Goal: Find specific page/section: Find specific page/section

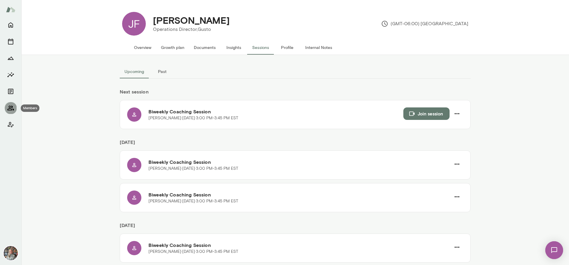
click at [12, 105] on icon "Members" at bounding box center [10, 107] width 7 height 7
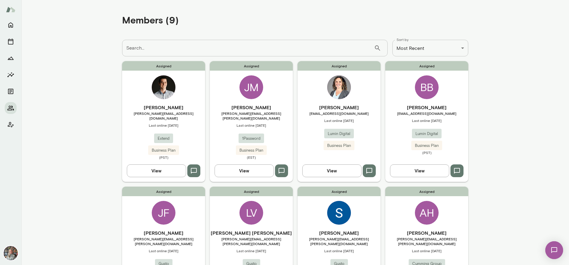
click at [254, 165] on button "View" at bounding box center [243, 170] width 59 height 12
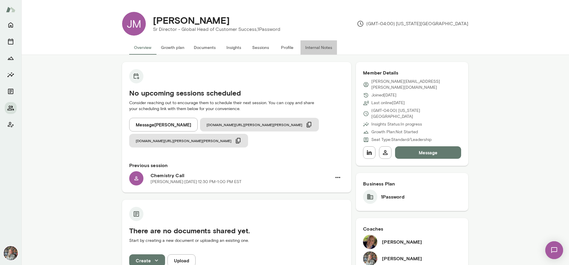
click at [319, 47] on button "Internal Notes" at bounding box center [318, 47] width 36 height 14
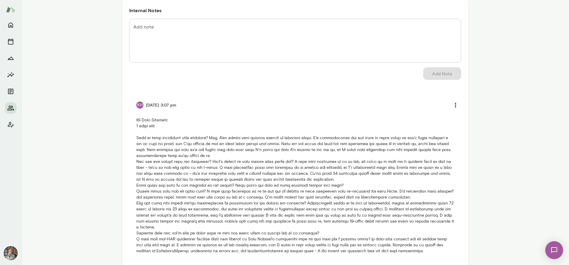
scroll to position [77, 0]
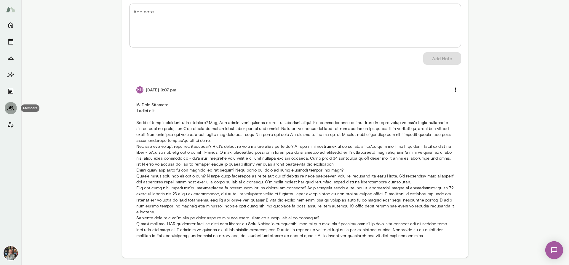
click at [10, 106] on icon "Members" at bounding box center [10, 107] width 7 height 5
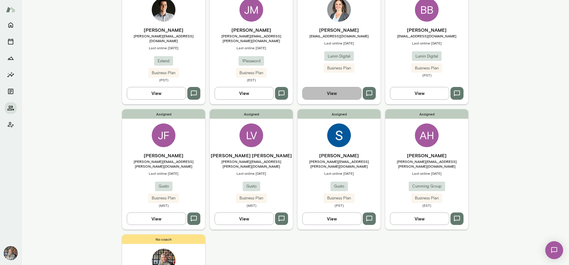
click at [326, 92] on button "View" at bounding box center [331, 93] width 59 height 12
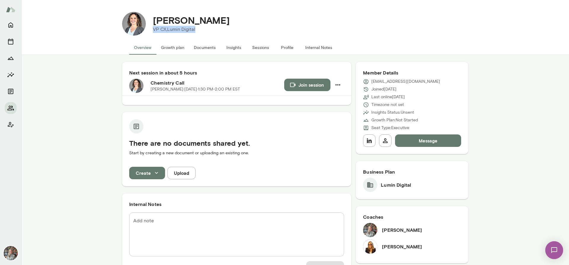
drag, startPoint x: 199, startPoint y: 30, endPoint x: 151, endPoint y: 29, distance: 47.7
click at [153, 29] on p "VP CX, Lumin Digital" at bounding box center [191, 29] width 77 height 7
copy p "VP CX, Lumin Digital"
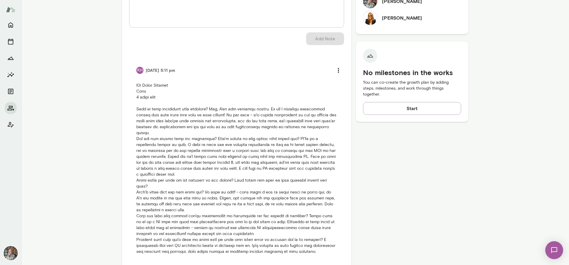
scroll to position [257, 0]
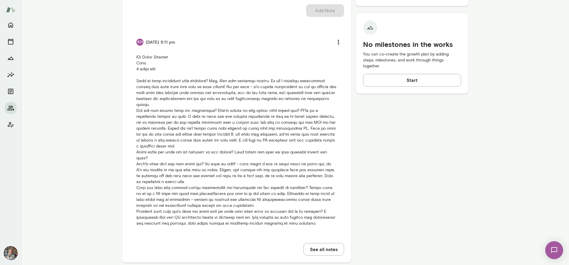
click at [314, 243] on button "See all notes" at bounding box center [323, 249] width 41 height 12
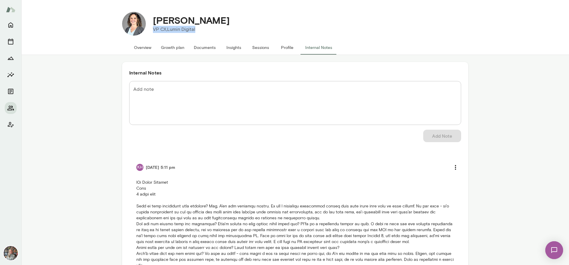
scroll to position [54, 0]
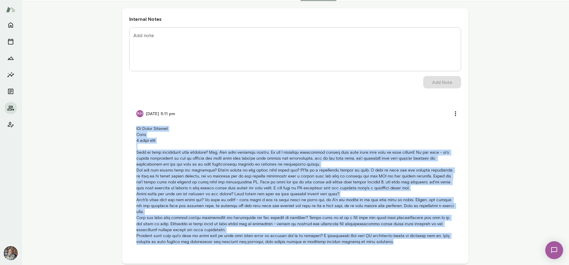
drag, startPoint x: 391, startPoint y: 237, endPoint x: 133, endPoint y: 127, distance: 280.6
click at [133, 127] on li "KH [DATE] 5:11 pm" at bounding box center [295, 175] width 332 height 151
copy p "b2b Lumin Digital Exec 6 month term What is your experience with coaching? Yes,…"
